Goal: Transaction & Acquisition: Purchase product/service

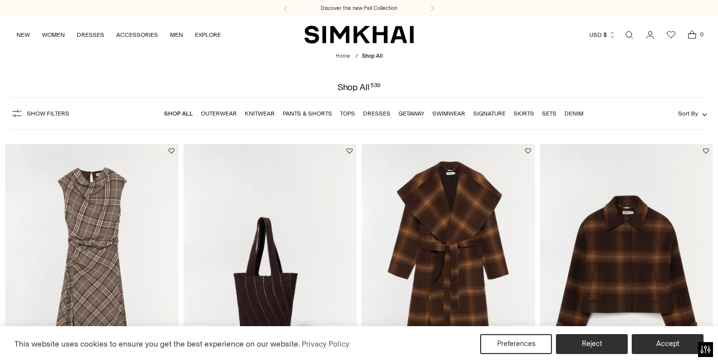
click at [375, 113] on link "Dresses" at bounding box center [376, 113] width 27 height 7
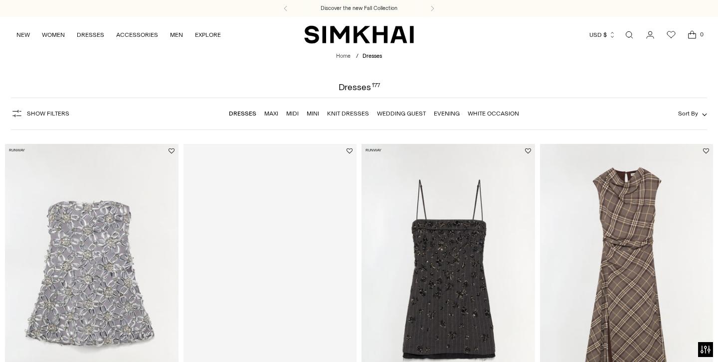
click at [269, 113] on link "Maxi" at bounding box center [271, 113] width 14 height 7
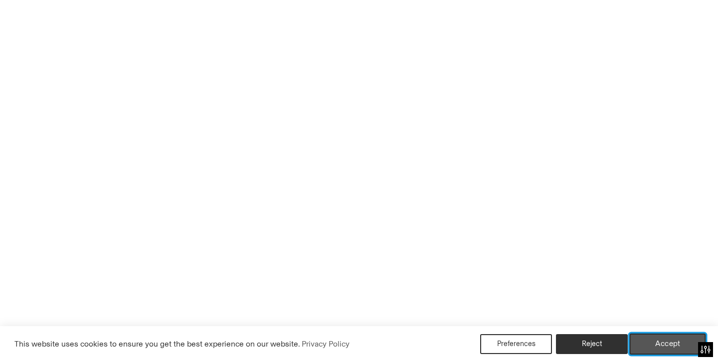
click at [667, 344] on button "Accept" at bounding box center [668, 344] width 76 height 21
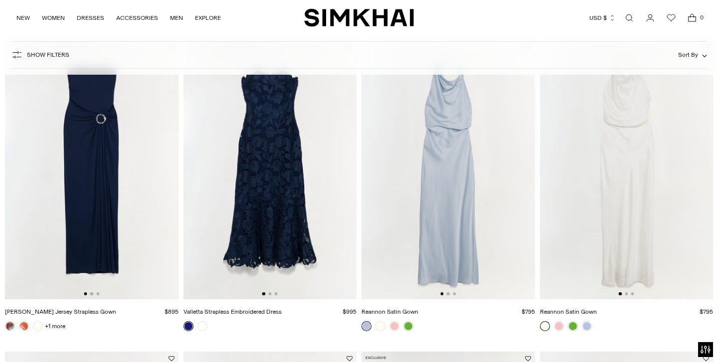
scroll to position [412, 0]
click at [410, 328] on link at bounding box center [408, 326] width 10 height 10
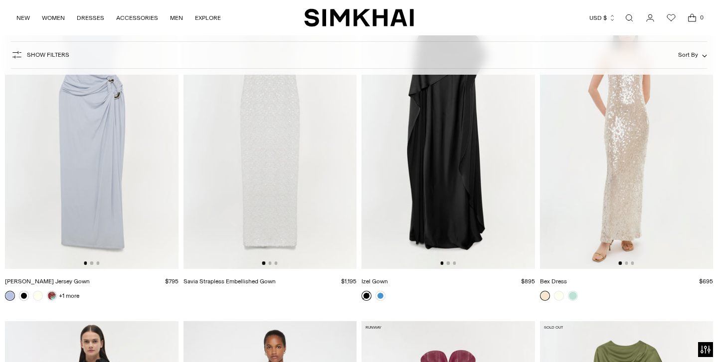
scroll to position [2010, 0]
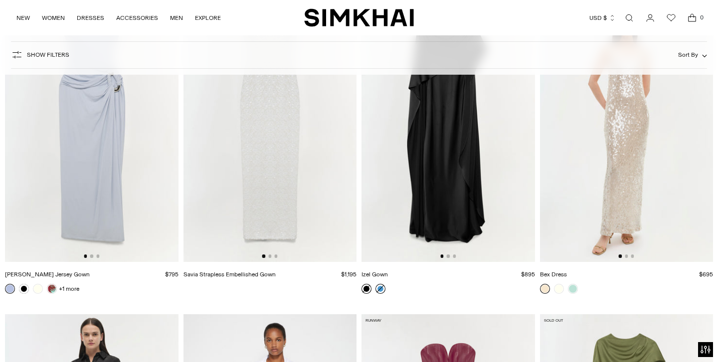
click at [382, 289] on link at bounding box center [380, 289] width 10 height 10
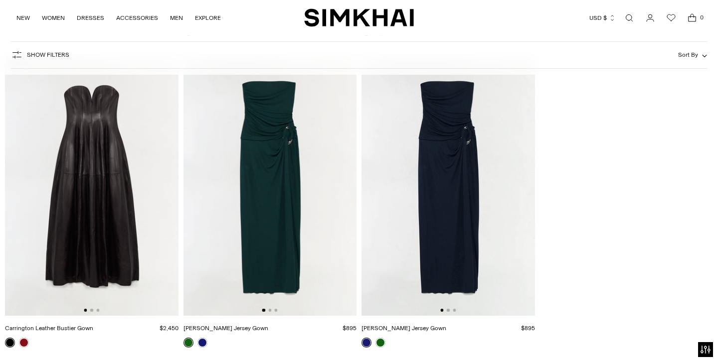
scroll to position [2580, 0]
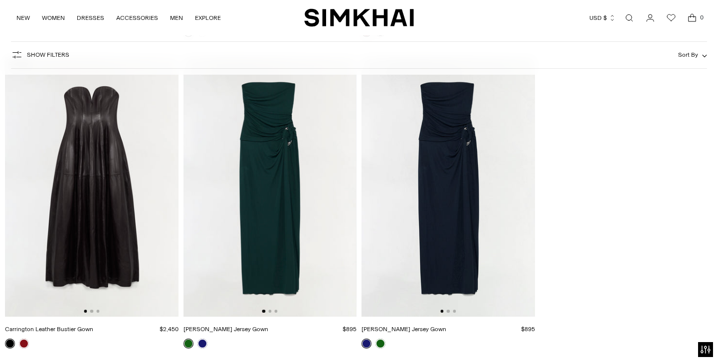
click at [293, 204] on img at bounding box center [270, 187] width 174 height 260
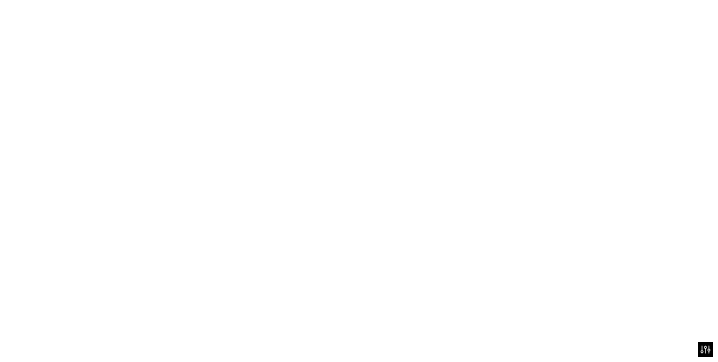
scroll to position [0, 174]
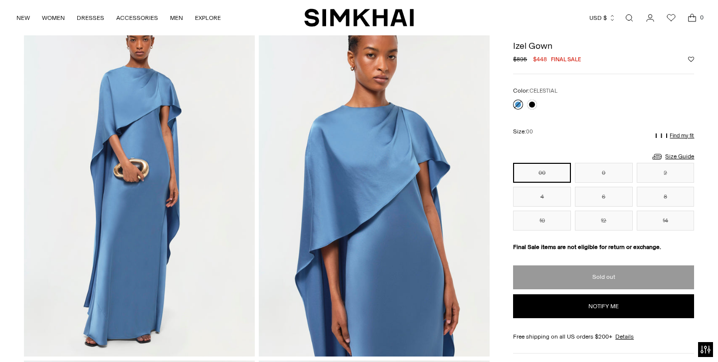
scroll to position [54, 0]
